Goal: Transaction & Acquisition: Purchase product/service

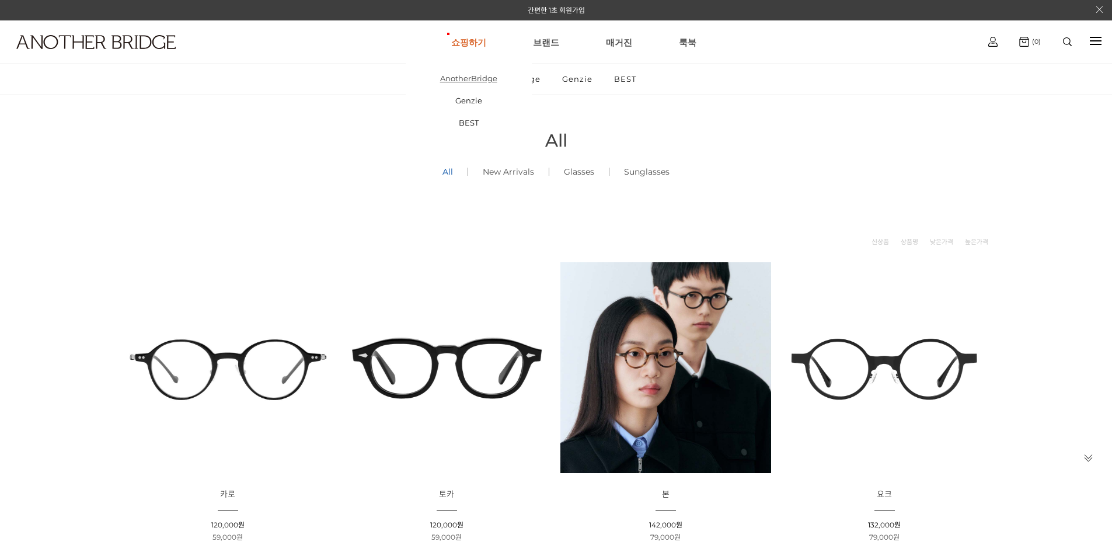
click at [470, 80] on link "AnotherBridge" at bounding box center [469, 78] width 126 height 22
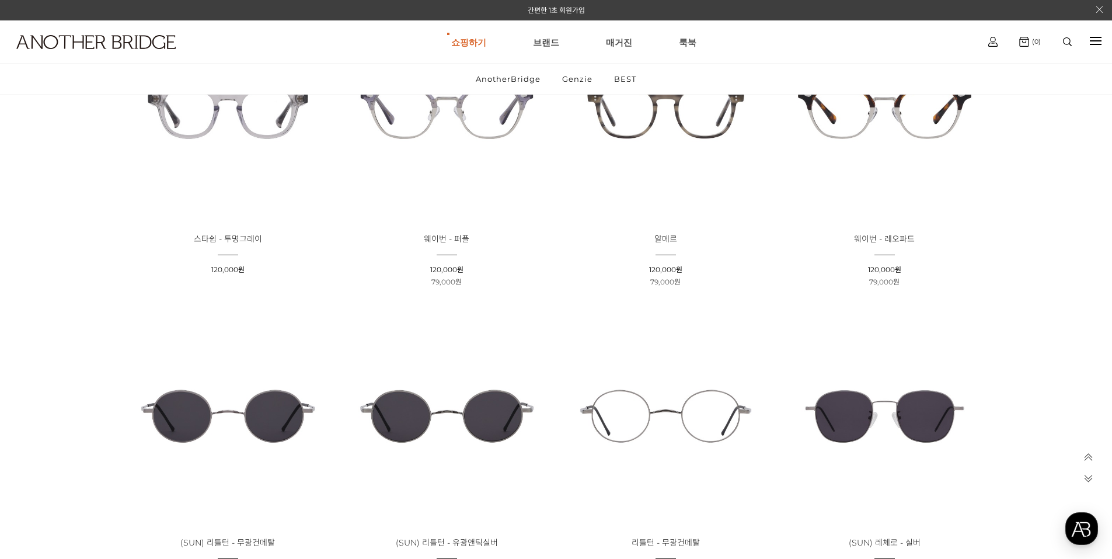
scroll to position [1751, 0]
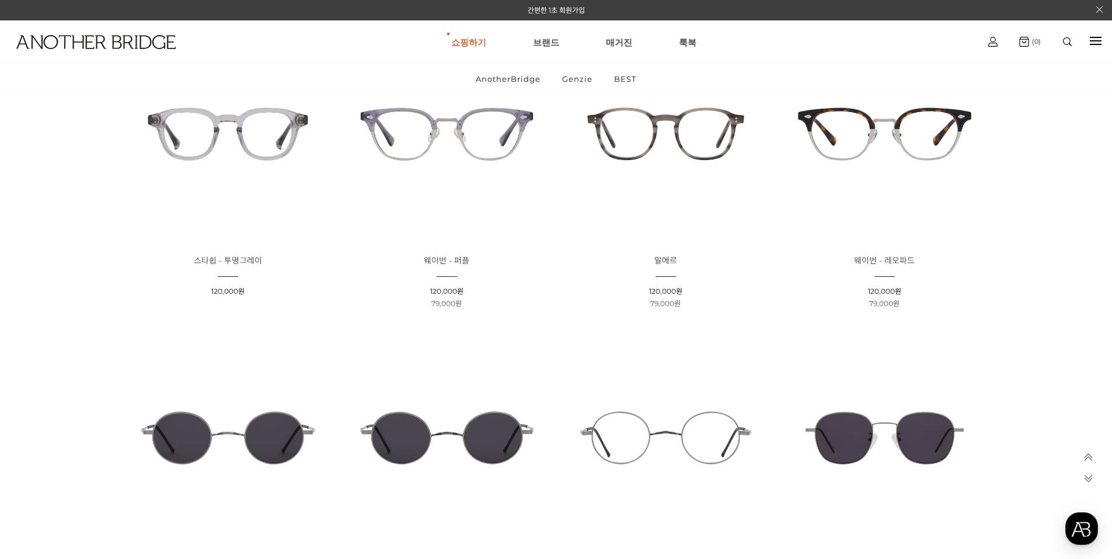
click at [671, 412] on img at bounding box center [665, 437] width 211 height 211
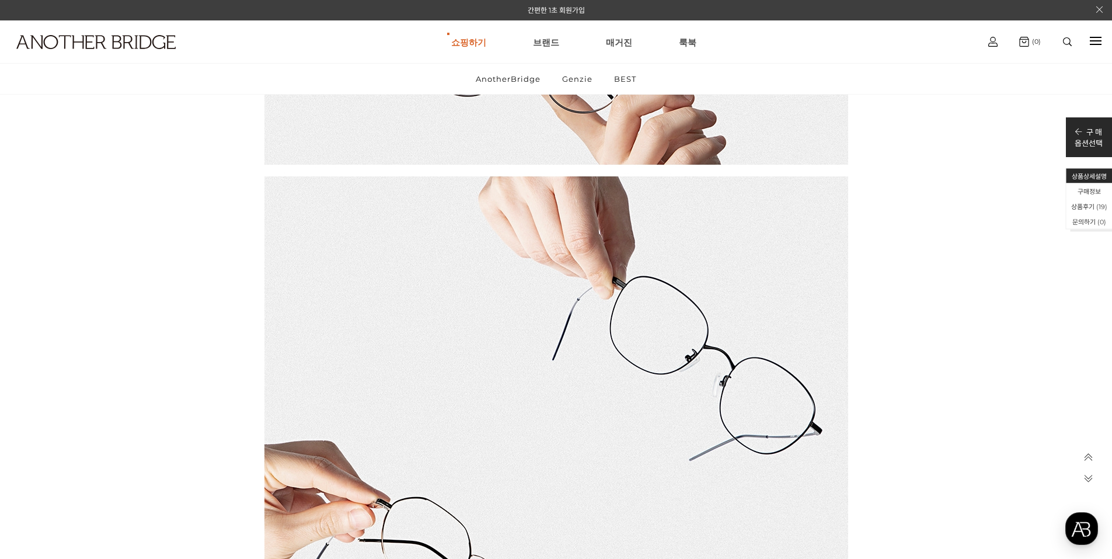
scroll to position [4378, 0]
